Goal: Transaction & Acquisition: Purchase product/service

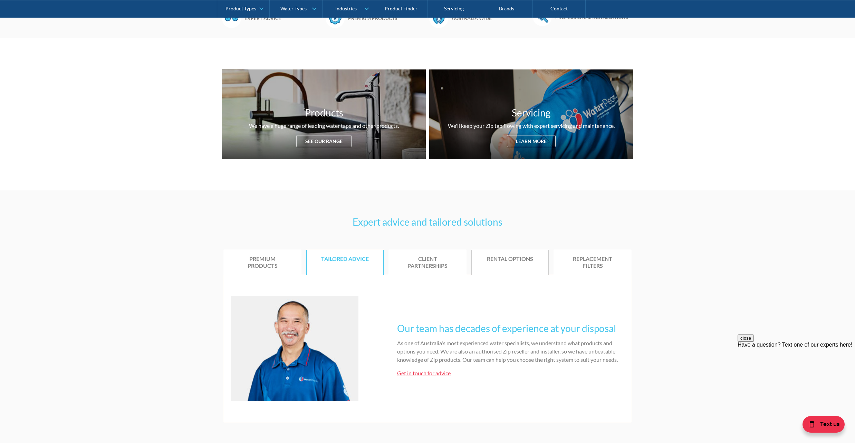
scroll to position [230, 0]
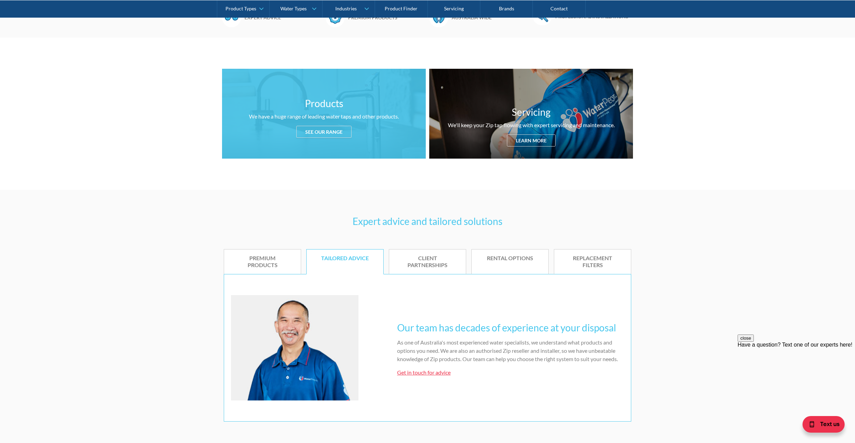
click at [319, 144] on div "Products We have a huge range of leading water taps and other products. See our…" at bounding box center [324, 114] width 204 height 90
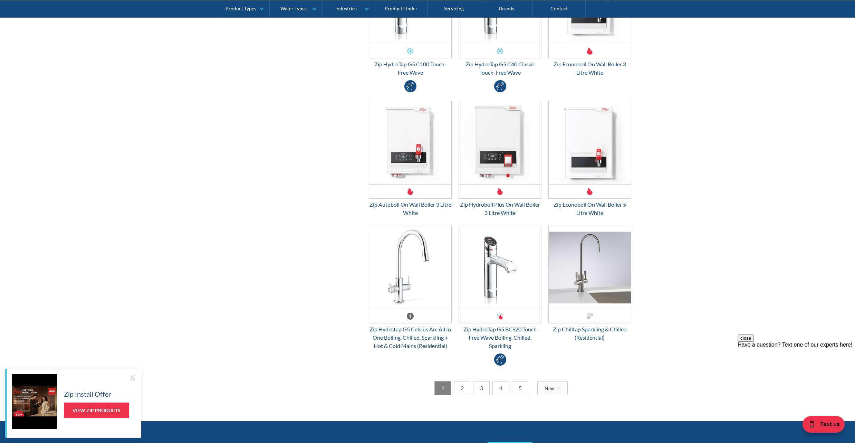
scroll to position [1697, 0]
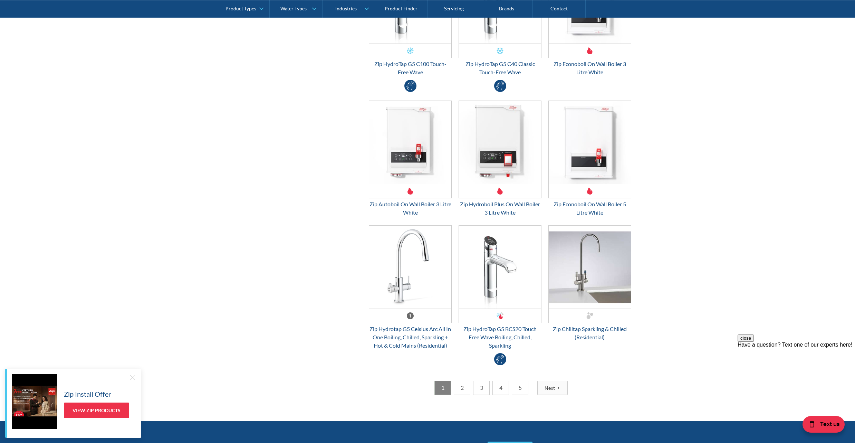
click at [459, 390] on link "2" at bounding box center [462, 387] width 17 height 14
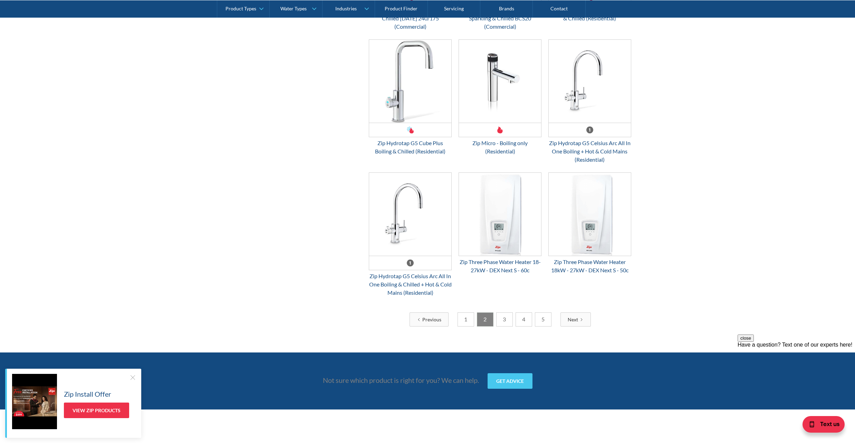
click at [506, 326] on link "3" at bounding box center [504, 319] width 17 height 14
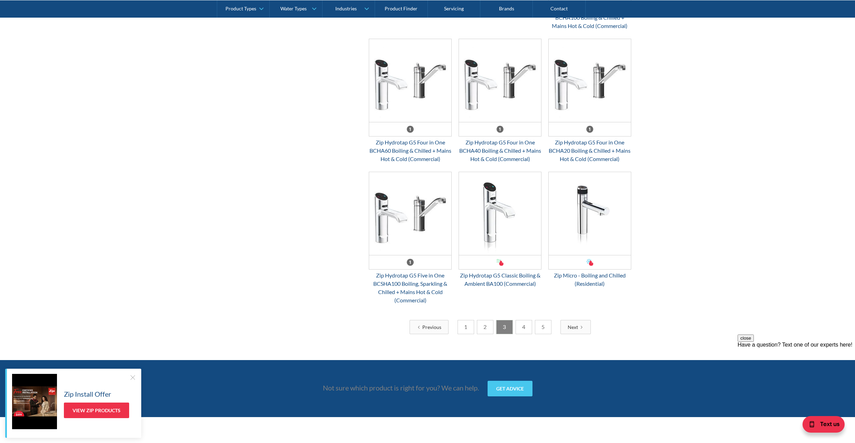
scroll to position [1651, 0]
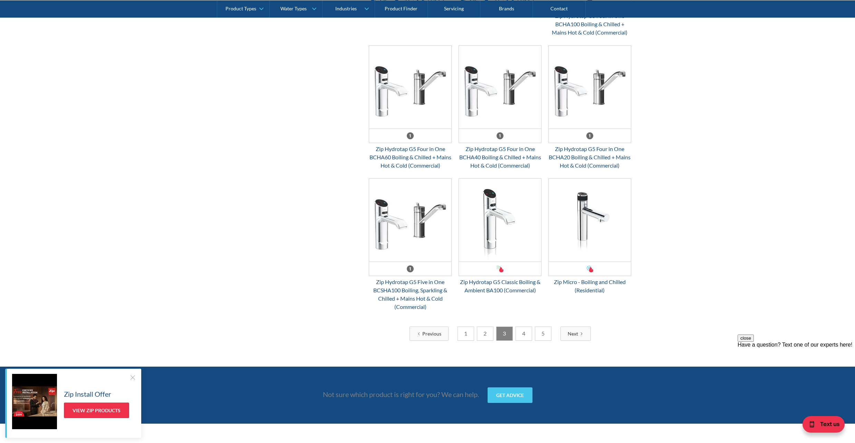
click at [523, 340] on link "4" at bounding box center [523, 333] width 17 height 14
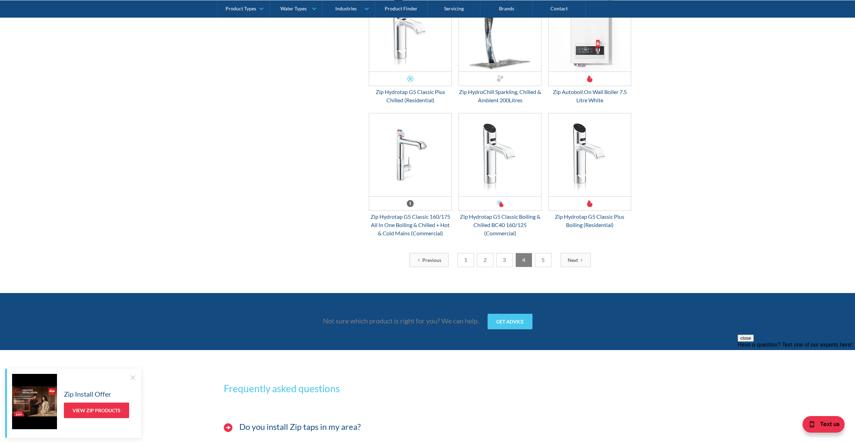
scroll to position [1789, 0]
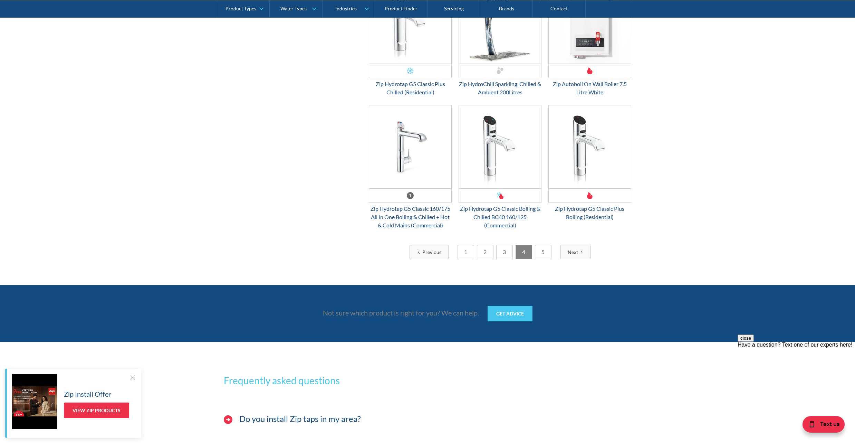
click at [541, 258] on link "5" at bounding box center [543, 252] width 17 height 14
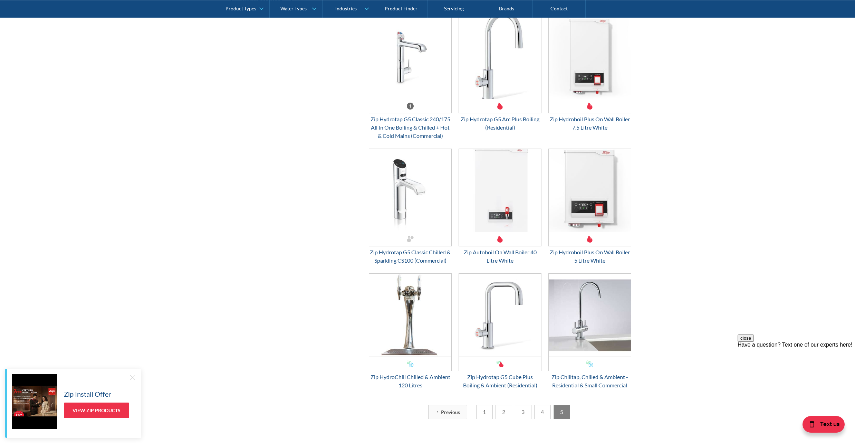
scroll to position [1098, 0]
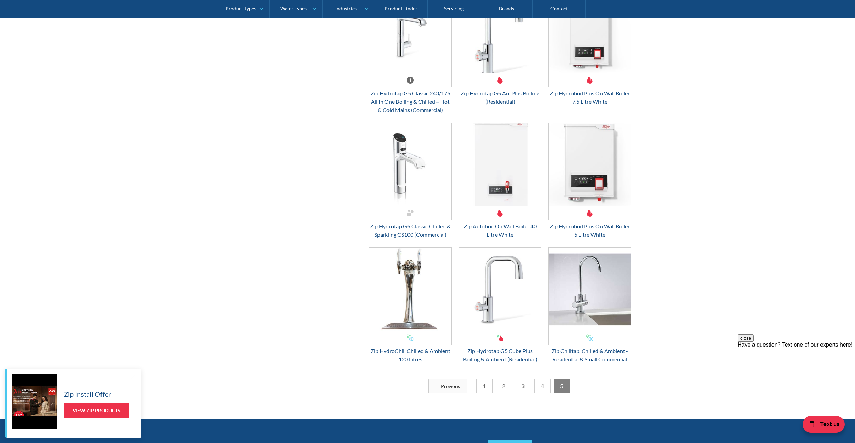
click at [490, 389] on link "1" at bounding box center [484, 386] width 17 height 14
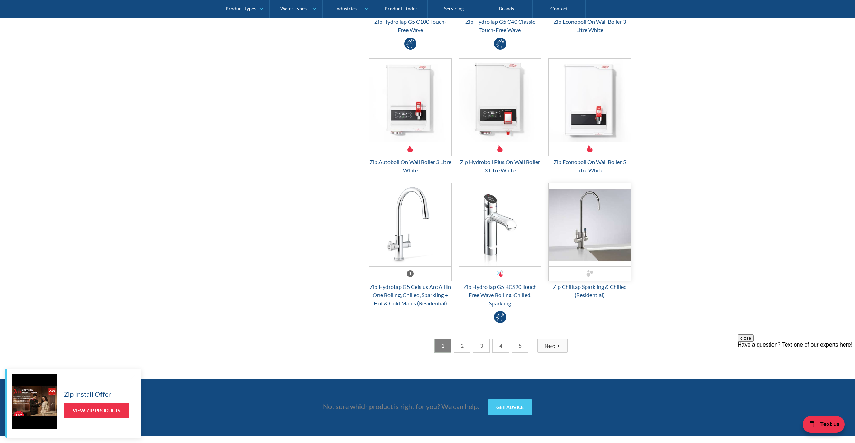
scroll to position [1743, 0]
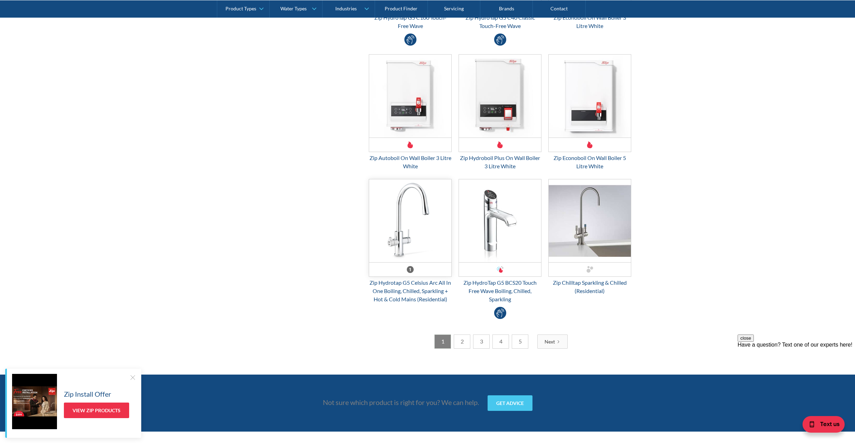
click at [430, 246] on img "Email Form 3" at bounding box center [410, 220] width 82 height 83
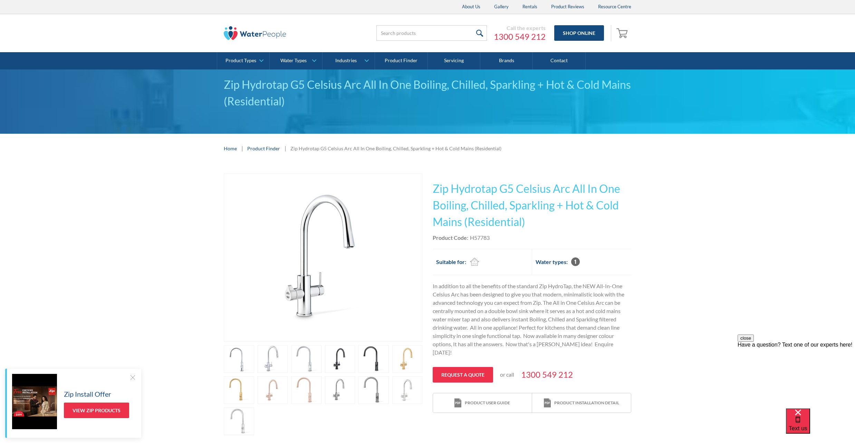
click at [243, 360] on link "open lightbox" at bounding box center [239, 359] width 30 height 28
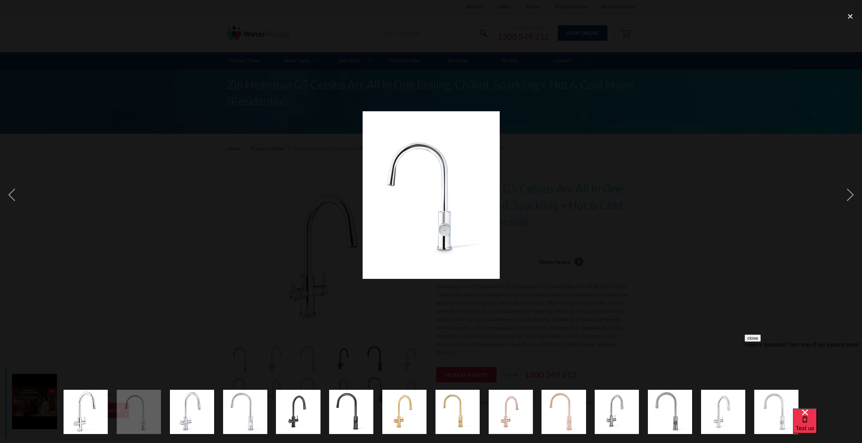
click at [297, 417] on img "show item 5 of 14" at bounding box center [298, 411] width 44 height 44
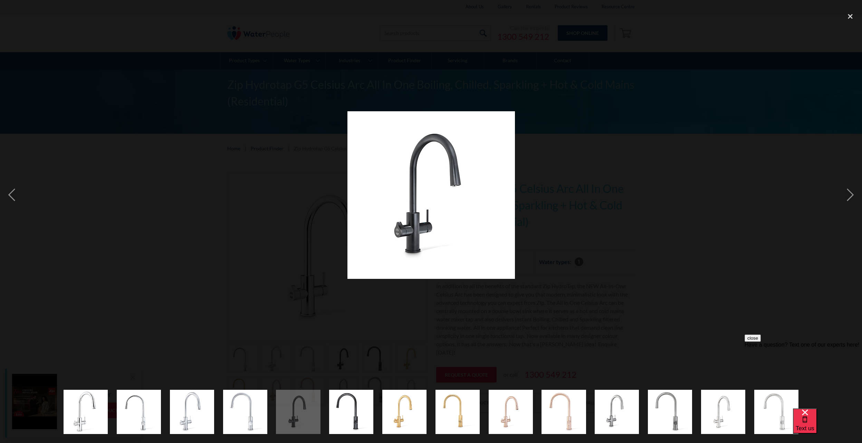
click at [349, 409] on img "show item 6 of 14" at bounding box center [351, 412] width 44 height 54
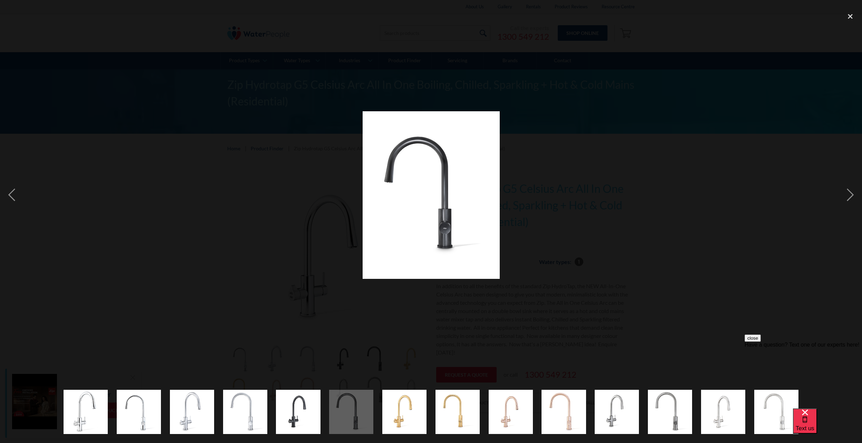
click at [761, 341] on button "close" at bounding box center [752, 337] width 16 height 7
click at [673, 412] on img "show item 12 of 14" at bounding box center [670, 412] width 44 height 54
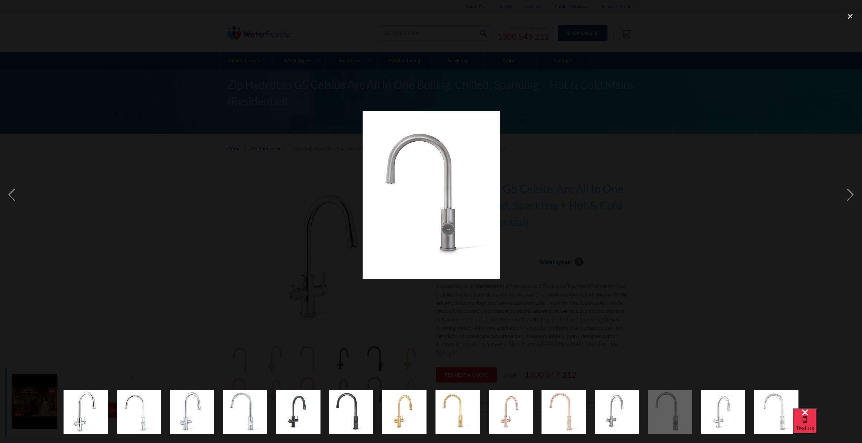
click at [310, 414] on img "show item 5 of 14" at bounding box center [298, 411] width 44 height 44
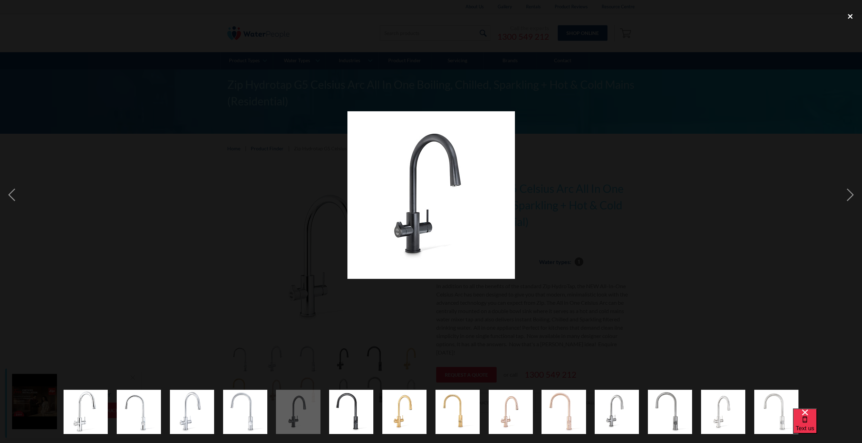
click at [851, 14] on div "close lightbox" at bounding box center [849, 16] width 23 height 15
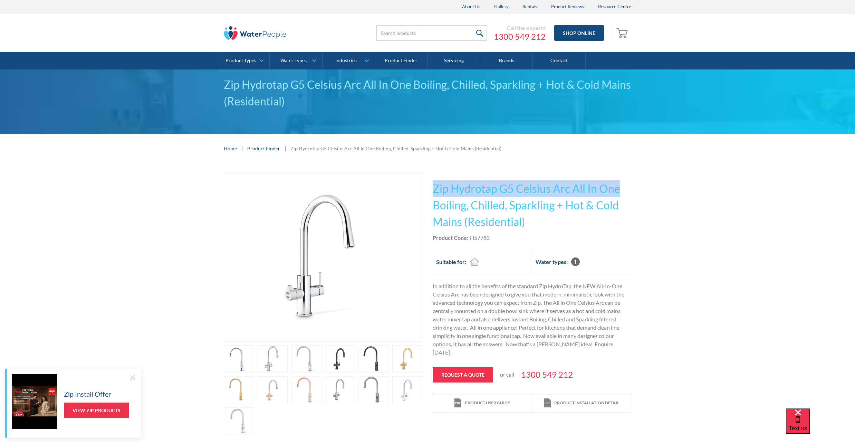
drag, startPoint x: 434, startPoint y: 188, endPoint x: 619, endPoint y: 195, distance: 184.8
click at [619, 195] on h1 "Zip Hydrotap G5 Celsius Arc All In One Boiling, Chilled, Sparkling + Hot & Cold…" at bounding box center [532, 205] width 199 height 50
copy h1 "Zip Hydrotap G5 Celsius Arc All In One"
